Goal: Transaction & Acquisition: Purchase product/service

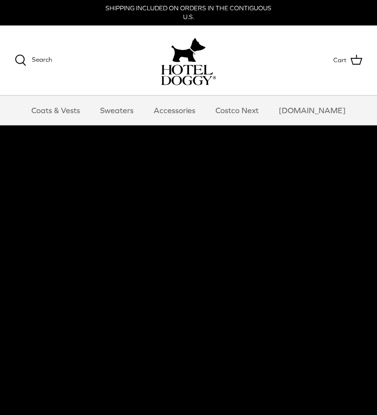
click at [253, 106] on link "Costco Next" at bounding box center [236, 110] width 61 height 29
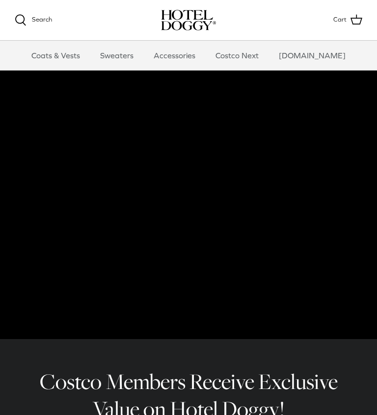
scroll to position [29, 0]
click at [76, 61] on link "Coats & Vests" at bounding box center [56, 55] width 66 height 29
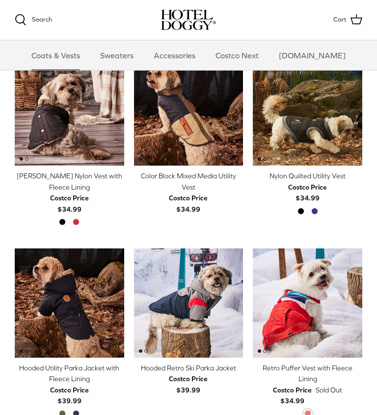
scroll to position [255, 0]
click at [91, 295] on img "Hooded Utility Parka Jacket with Fleece Lining" at bounding box center [69, 303] width 109 height 109
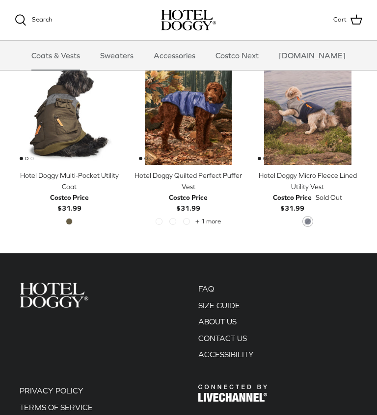
scroll to position [1405, 0]
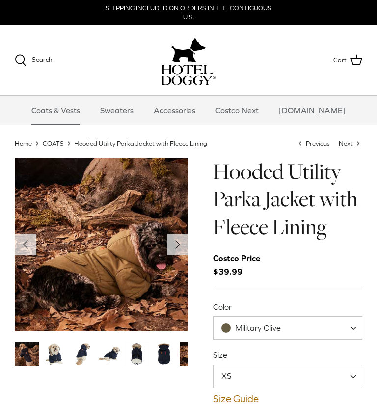
click at [277, 374] on span "XS" at bounding box center [287, 377] width 149 height 24
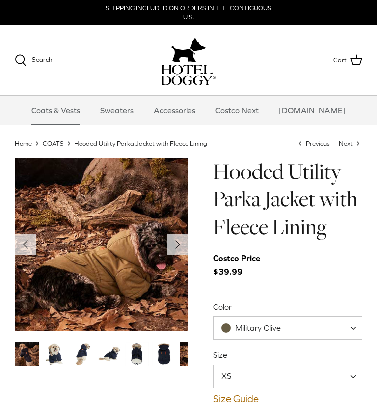
click at [289, 321] on span "Military Olive" at bounding box center [287, 328] width 149 height 24
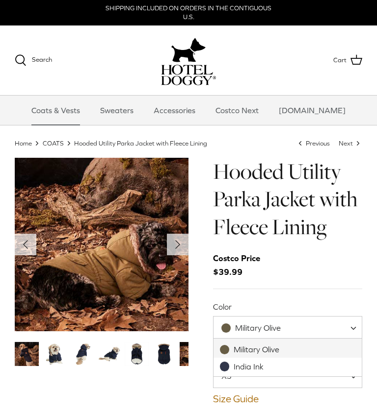
select select "India Ink"
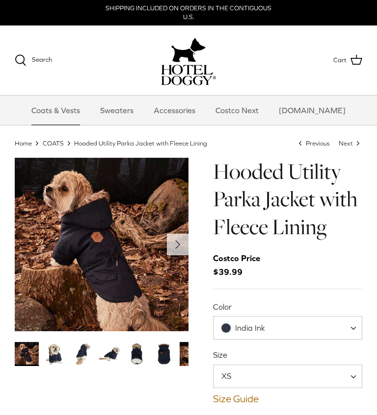
click at [174, 244] on icon "Right" at bounding box center [178, 245] width 16 height 16
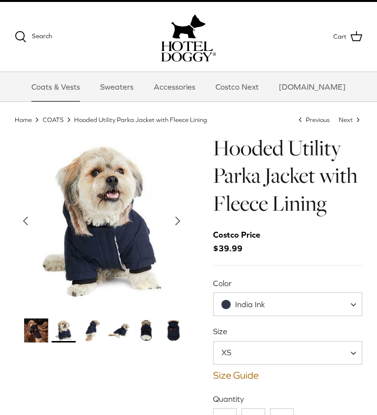
scroll to position [21, 0]
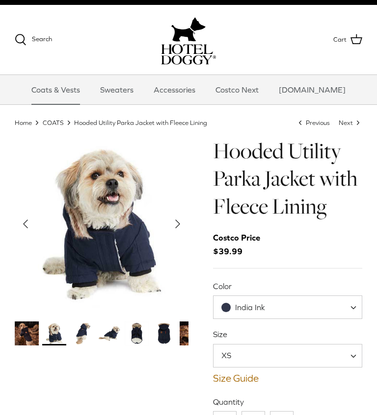
click at [176, 224] on polyline "Next" at bounding box center [178, 224] width 4 height 8
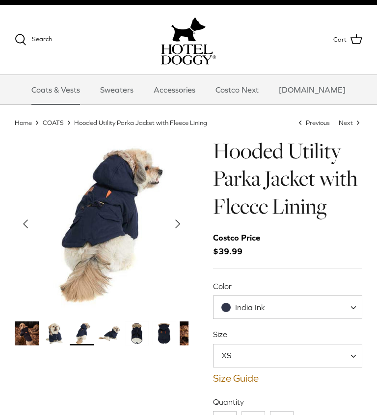
click at [186, 219] on button "Right" at bounding box center [178, 224] width 22 height 22
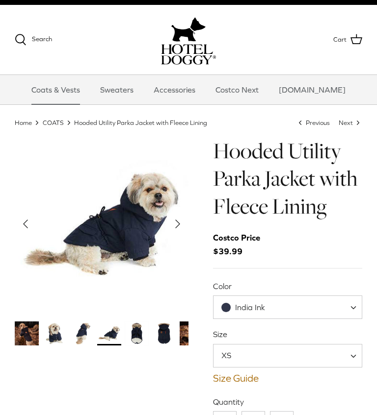
click at [187, 224] on button "Right" at bounding box center [178, 224] width 22 height 22
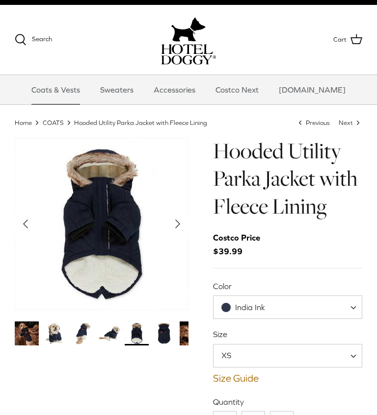
click at [183, 231] on icon "Right" at bounding box center [178, 224] width 16 height 16
